Goal: Task Accomplishment & Management: Manage account settings

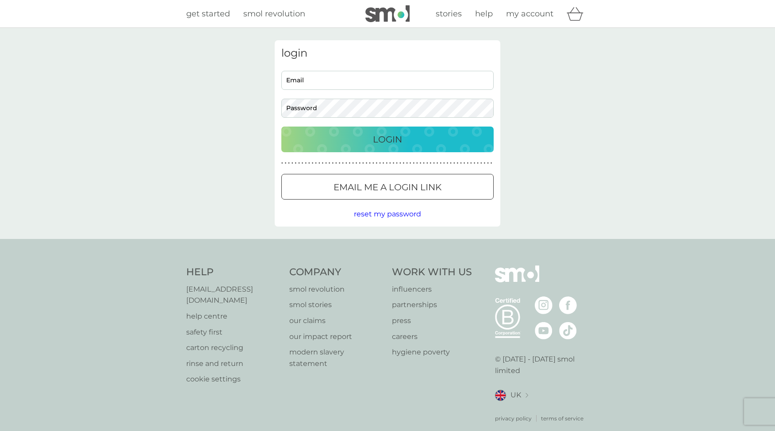
type input "[EMAIL_ADDRESS][PERSON_NAME][DOMAIN_NAME]"
click at [380, 137] on p "Login" at bounding box center [387, 139] width 29 height 14
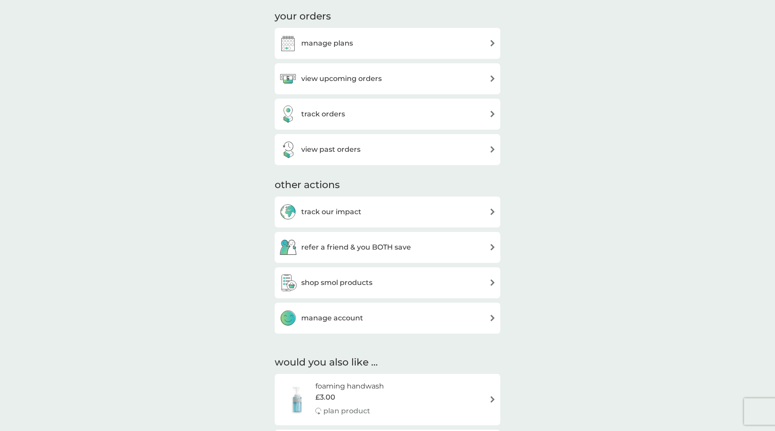
scroll to position [292, 0]
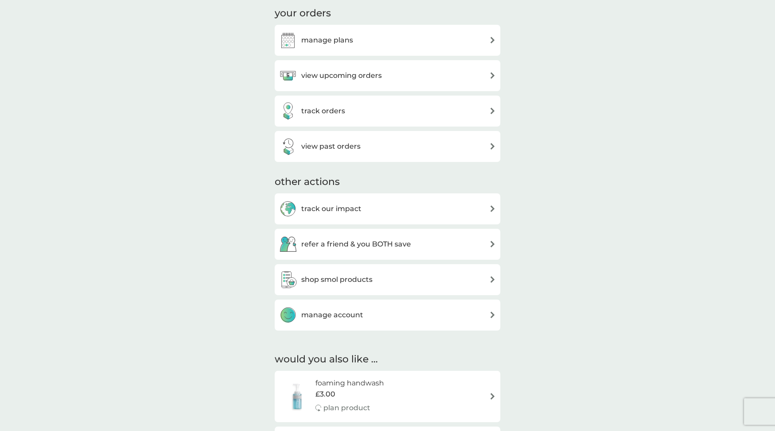
click at [375, 317] on div "manage account" at bounding box center [387, 315] width 217 height 18
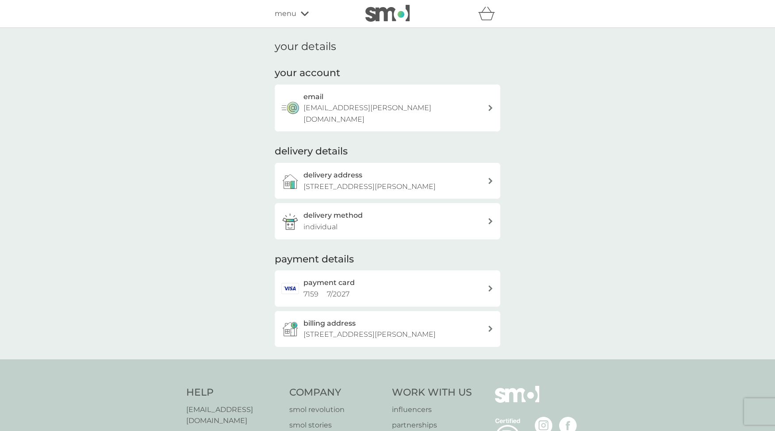
click at [485, 286] on div "payment card 7159 7 / 2027" at bounding box center [395, 288] width 184 height 23
click at [396, 285] on div "payment card 7159 7 / 2027" at bounding box center [395, 288] width 184 height 23
click at [392, 102] on div "email tii.ricks@gmail.com" at bounding box center [395, 108] width 184 height 34
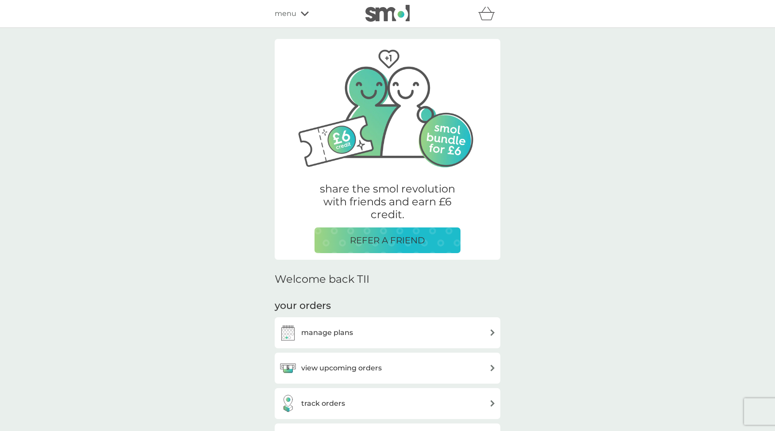
scroll to position [292, 0]
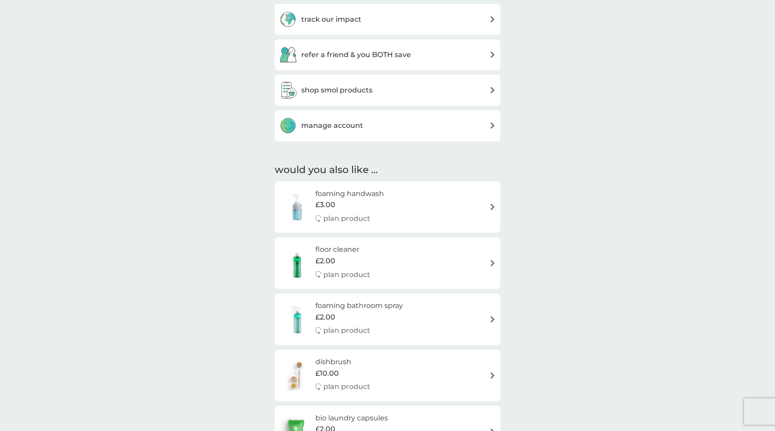
scroll to position [334, 0]
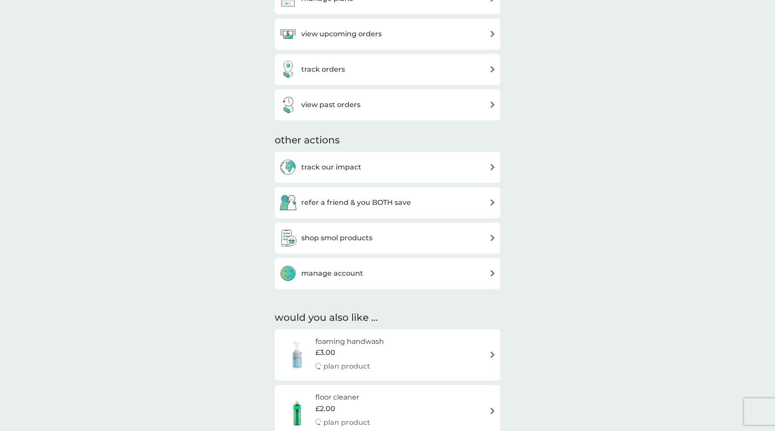
click at [331, 270] on h3 "manage account" at bounding box center [332, 272] width 62 height 11
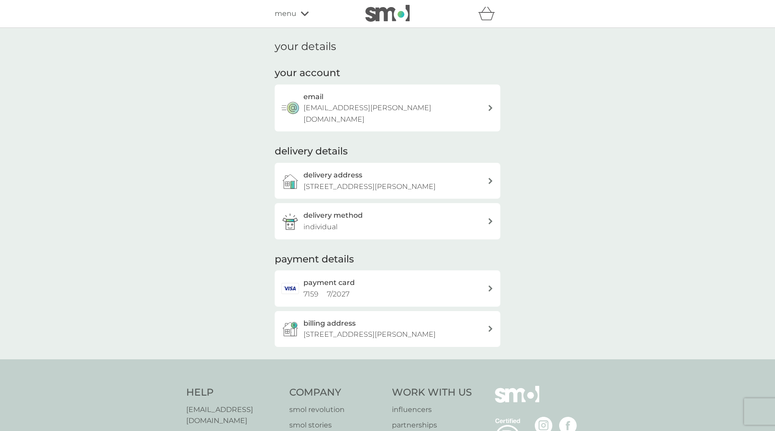
click at [285, 14] on span "menu" at bounding box center [286, 13] width 22 height 11
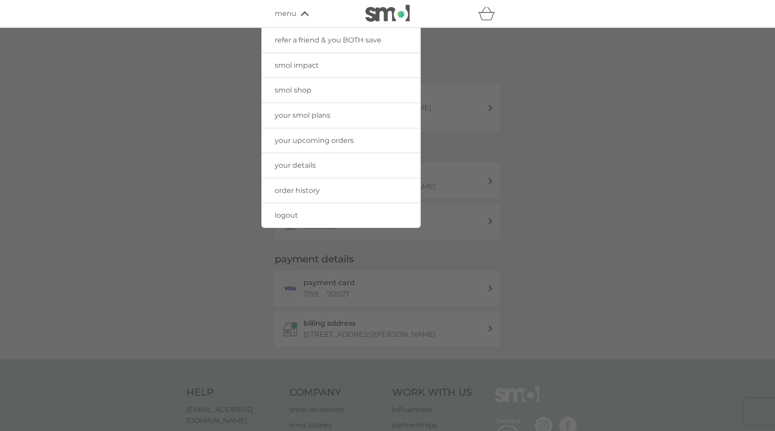
click at [117, 57] on div at bounding box center [387, 243] width 775 height 431
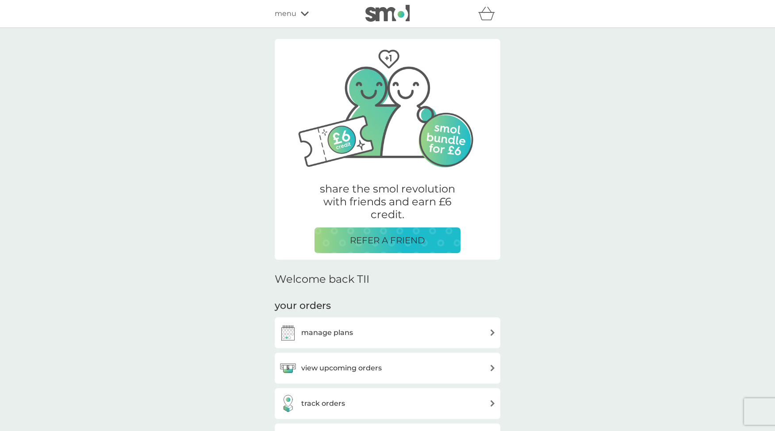
click at [533, 14] on div "refer a friend & you BOTH save smol impact smol shop your smol plans your upcom…" at bounding box center [387, 14] width 775 height 28
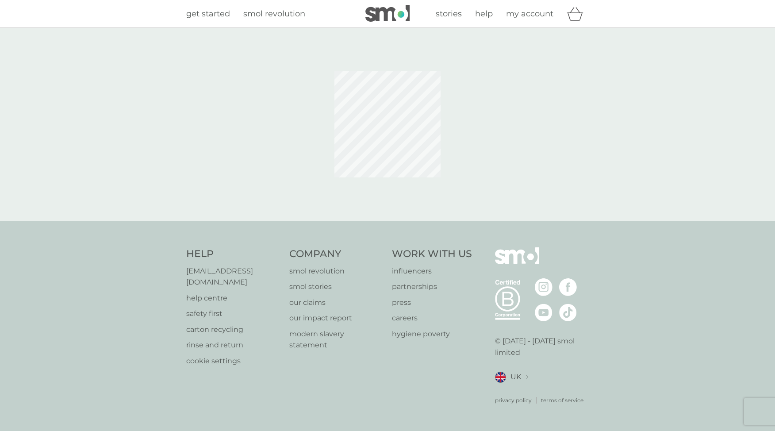
click at [536, 16] on span "my account" at bounding box center [529, 14] width 47 height 10
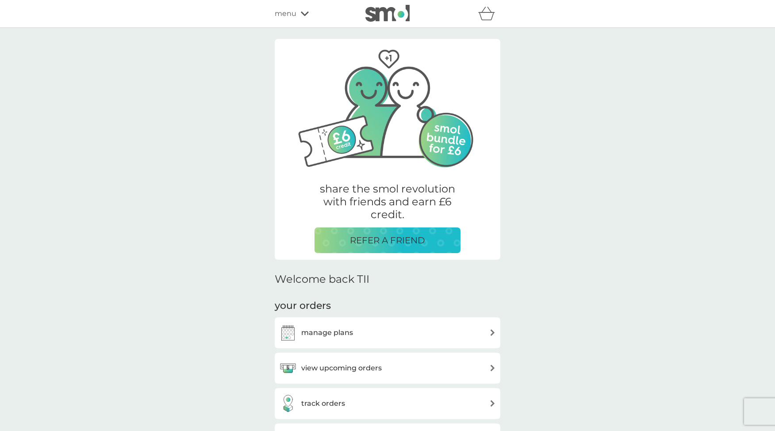
click at [467, 330] on div "manage plans" at bounding box center [387, 333] width 217 height 18
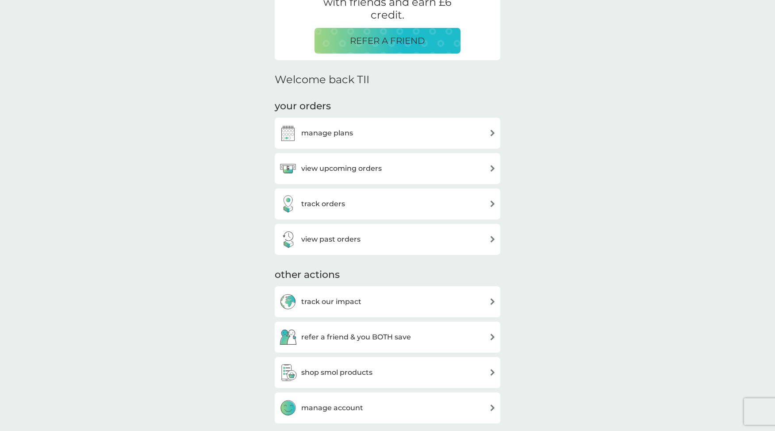
scroll to position [202, 0]
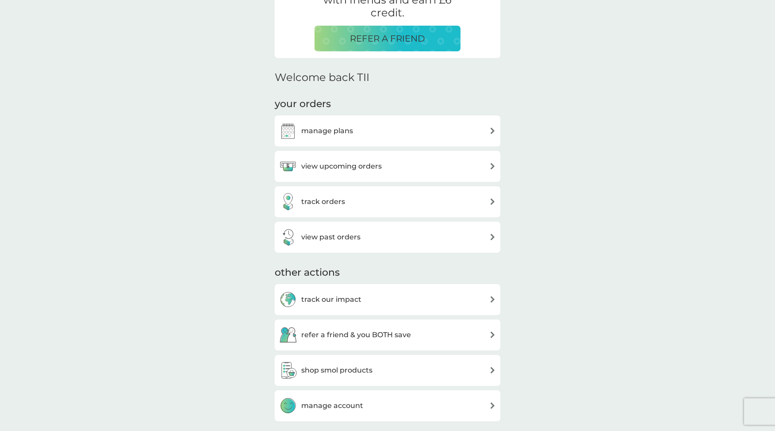
click at [341, 168] on h3 "view upcoming orders" at bounding box center [341, 165] width 80 height 11
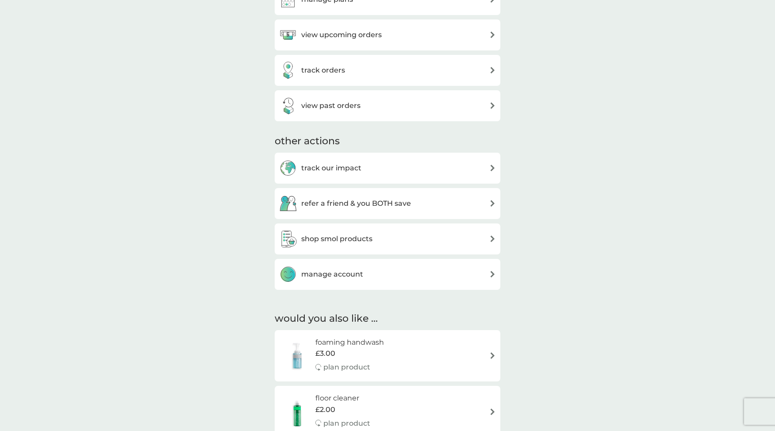
scroll to position [333, 0]
click at [374, 272] on div "manage account" at bounding box center [387, 274] width 217 height 18
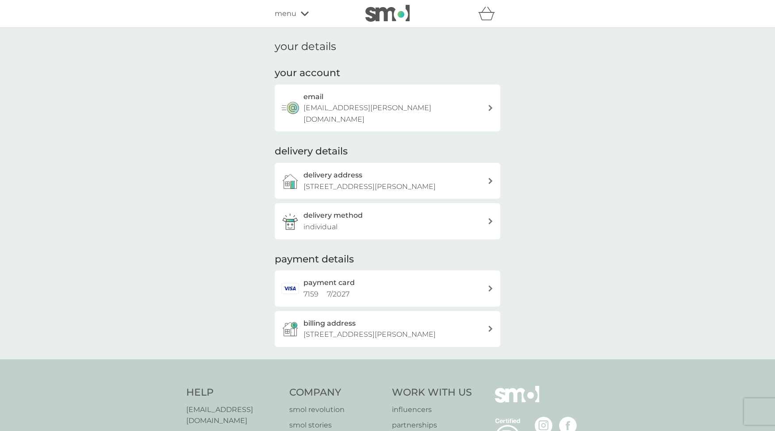
click at [435, 329] on p "16 Oswald House, Juniper Crescent, London, SE10 8LG" at bounding box center [369, 333] width 132 height 11
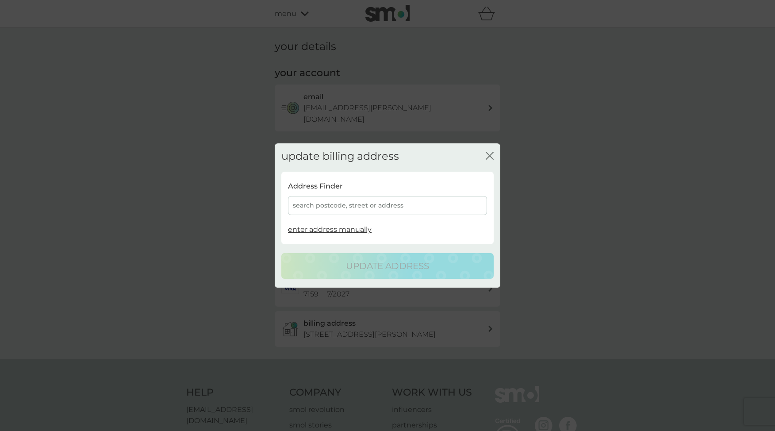
click at [490, 153] on icon "close" at bounding box center [489, 156] width 8 height 8
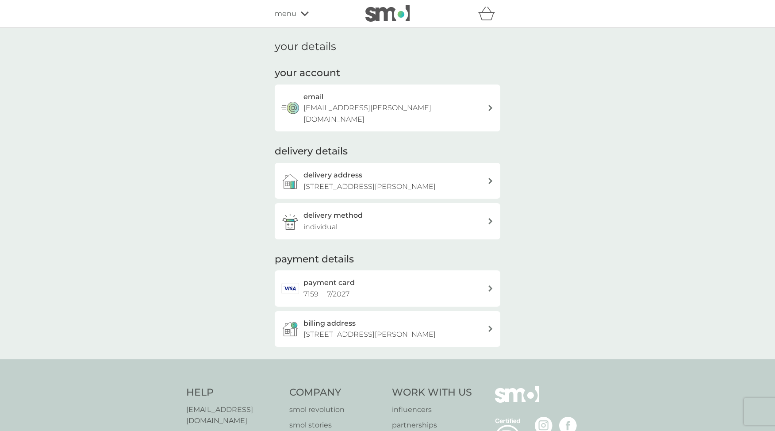
click at [385, 227] on div "delivery method individual" at bounding box center [395, 221] width 184 height 23
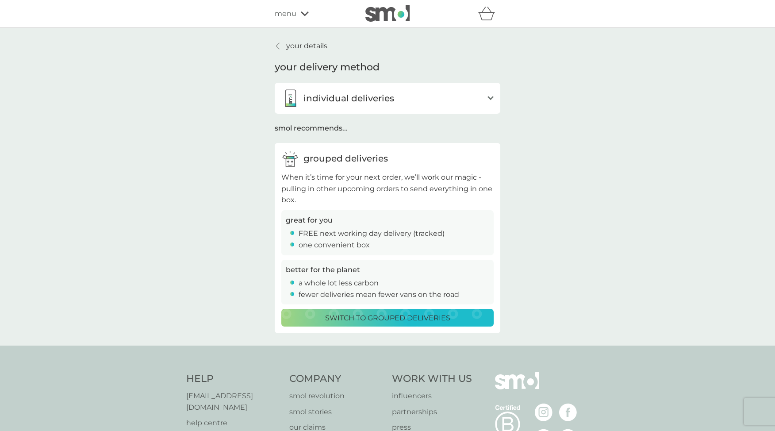
click at [282, 44] on link "your details" at bounding box center [301, 45] width 53 height 11
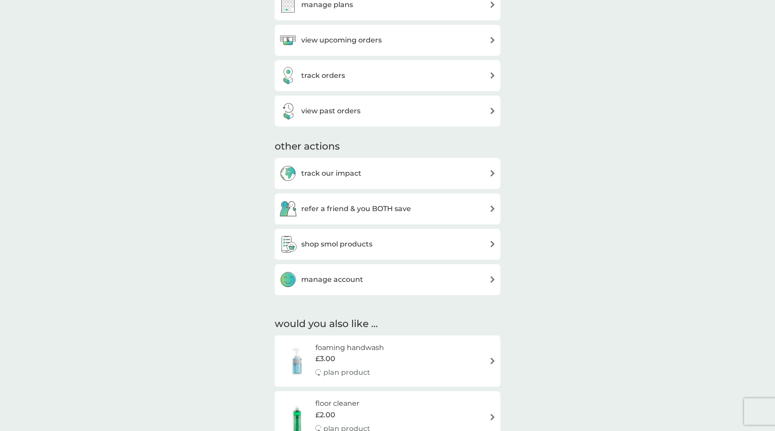
scroll to position [411, 0]
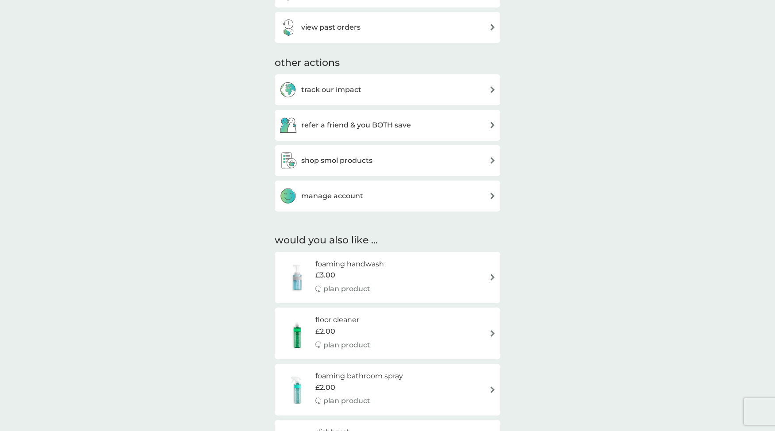
click at [336, 200] on h3 "manage account" at bounding box center [332, 195] width 62 height 11
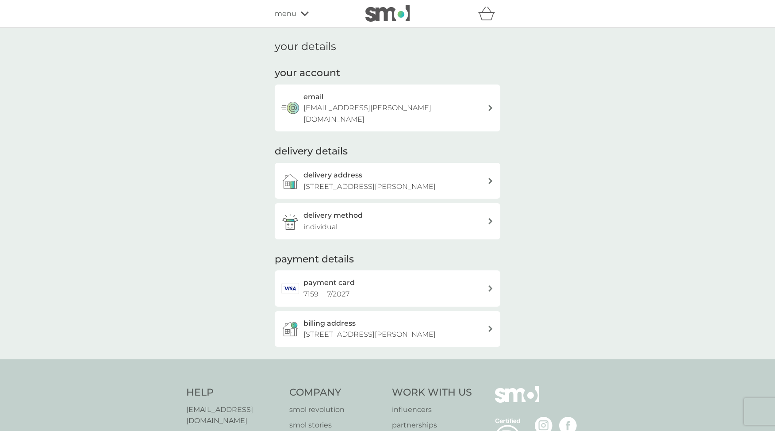
click at [489, 21] on div "basket" at bounding box center [489, 14] width 22 height 18
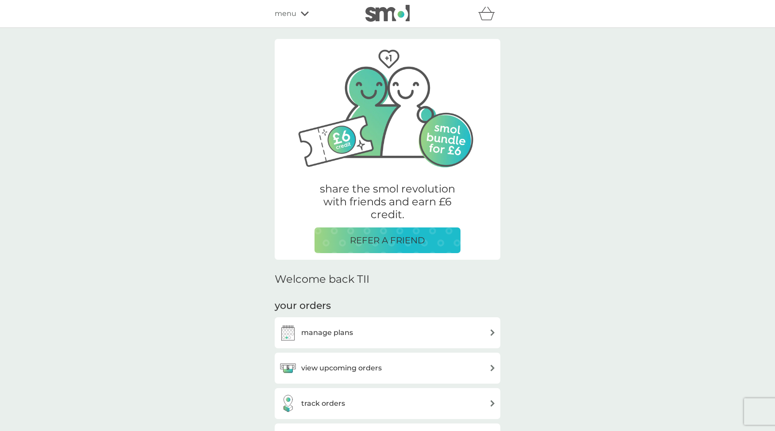
click at [301, 14] on icon at bounding box center [305, 13] width 8 height 5
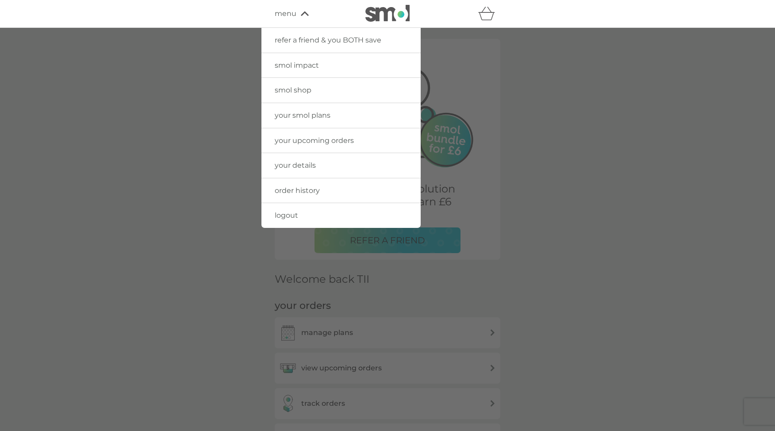
click at [294, 165] on span "your details" at bounding box center [295, 165] width 41 height 8
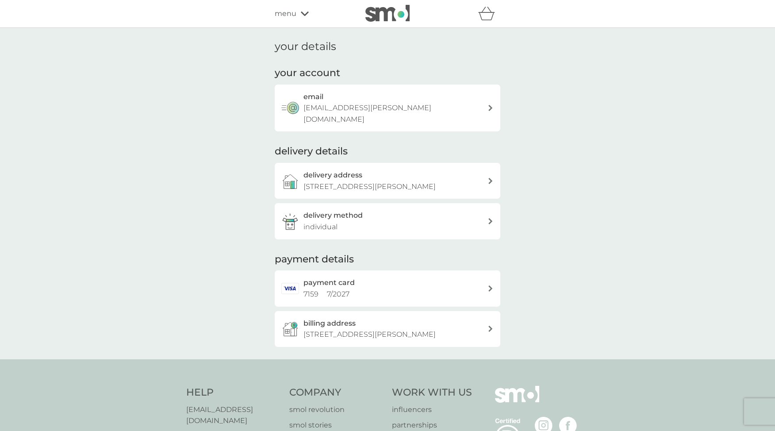
click at [301, 12] on icon at bounding box center [305, 13] width 8 height 4
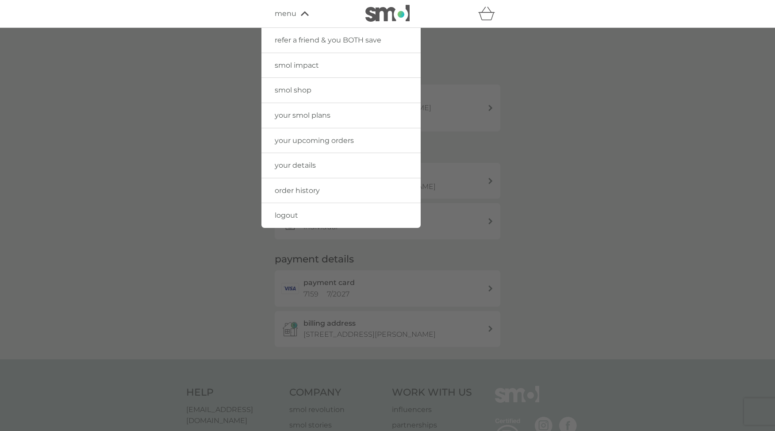
click at [287, 215] on span "logout" at bounding box center [286, 215] width 23 height 8
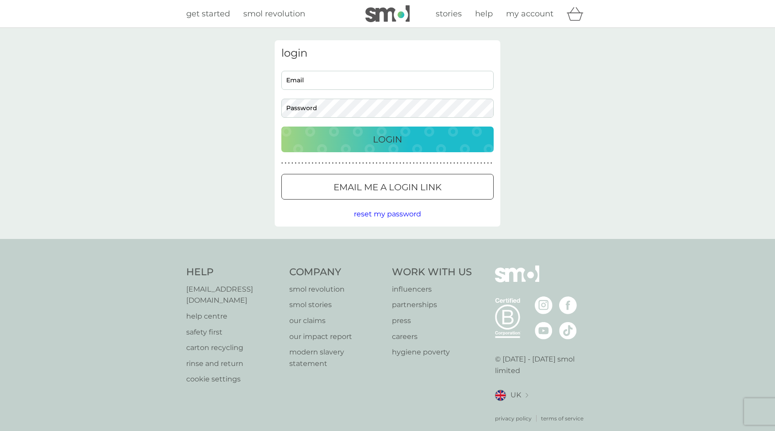
type input "[EMAIL_ADDRESS][PERSON_NAME][DOMAIN_NAME]"
